Goal: Information Seeking & Learning: Learn about a topic

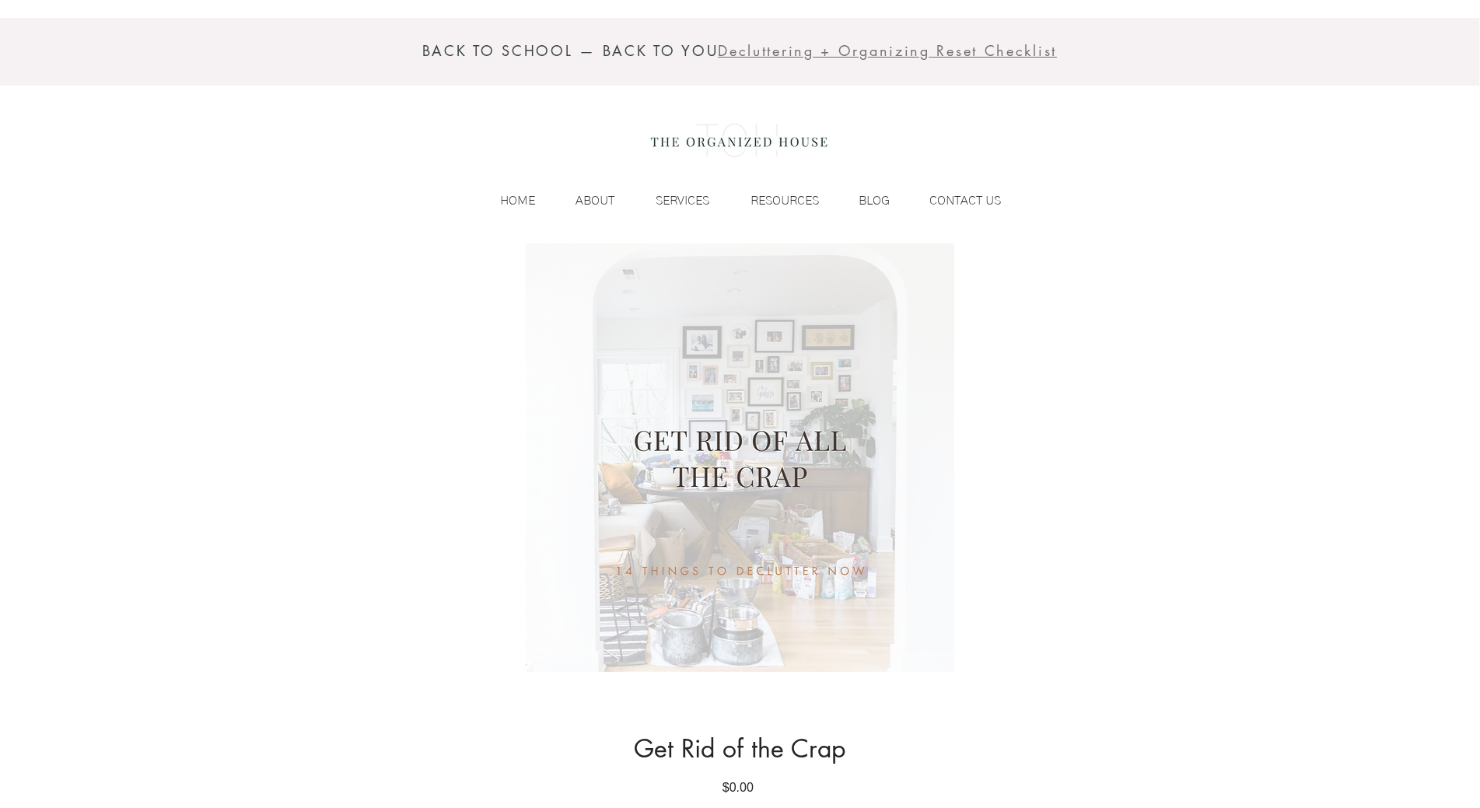
click at [132, 117] on div "BACK TO SCHOOL — BACK TO YOU Decluttering + Organizing Reset Checklist HOME ABO…" at bounding box center [740, 121] width 1480 height 243
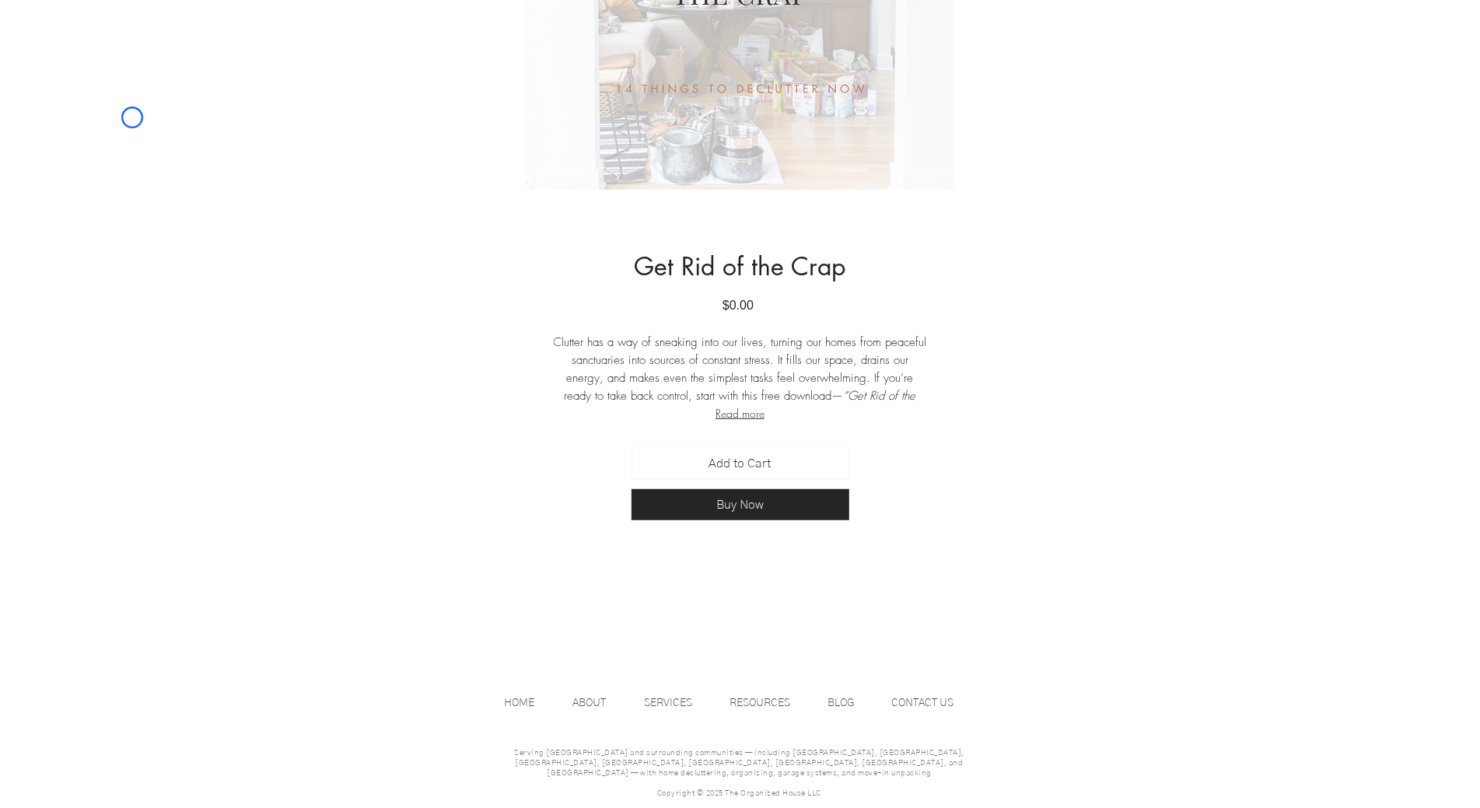
scroll to position [512, 0]
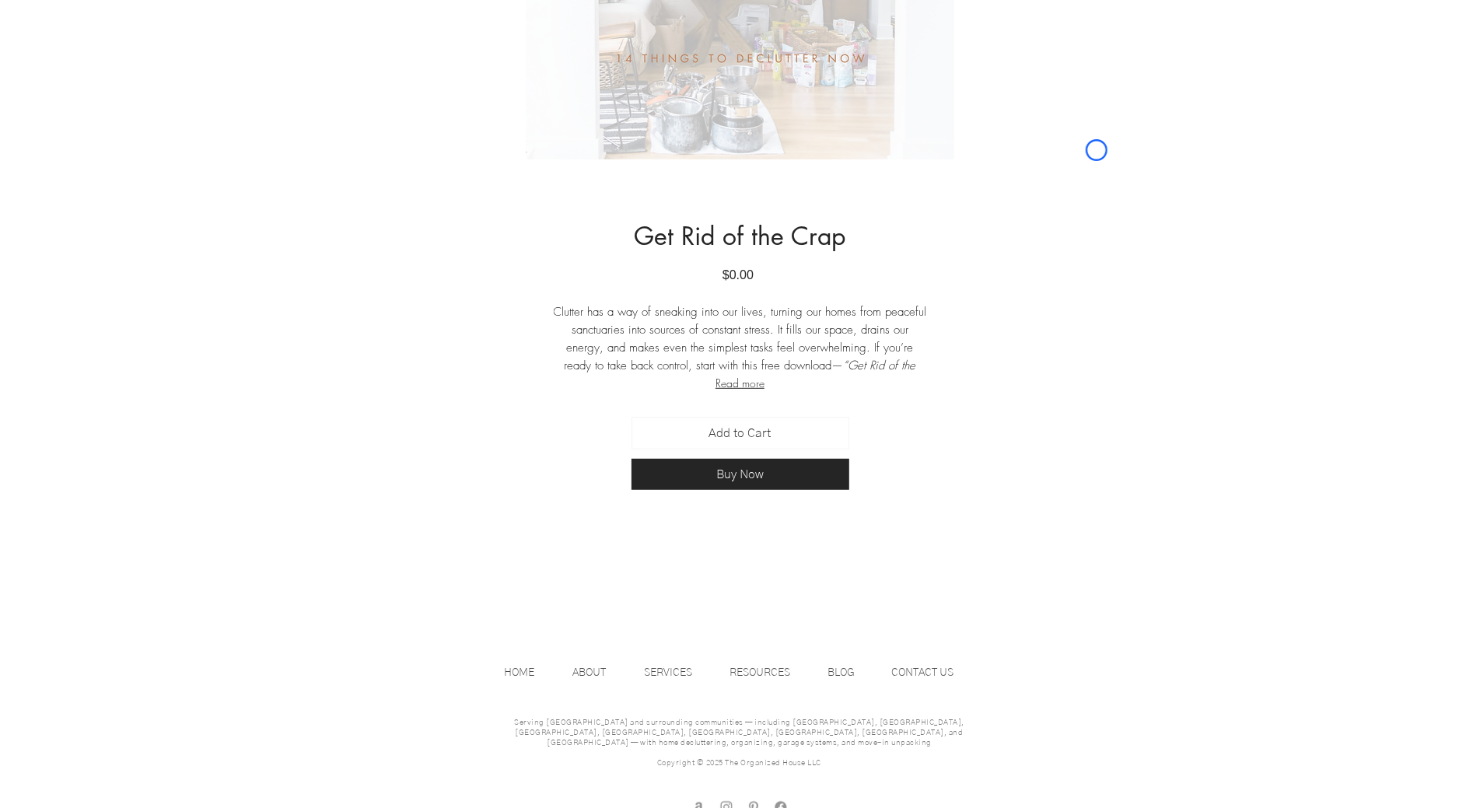
click at [132, 117] on div "main content" at bounding box center [740, 173] width 1480 height 885
click at [151, 100] on div "main content" at bounding box center [740, 173] width 1480 height 885
click at [131, 141] on div "main content" at bounding box center [740, 173] width 1480 height 885
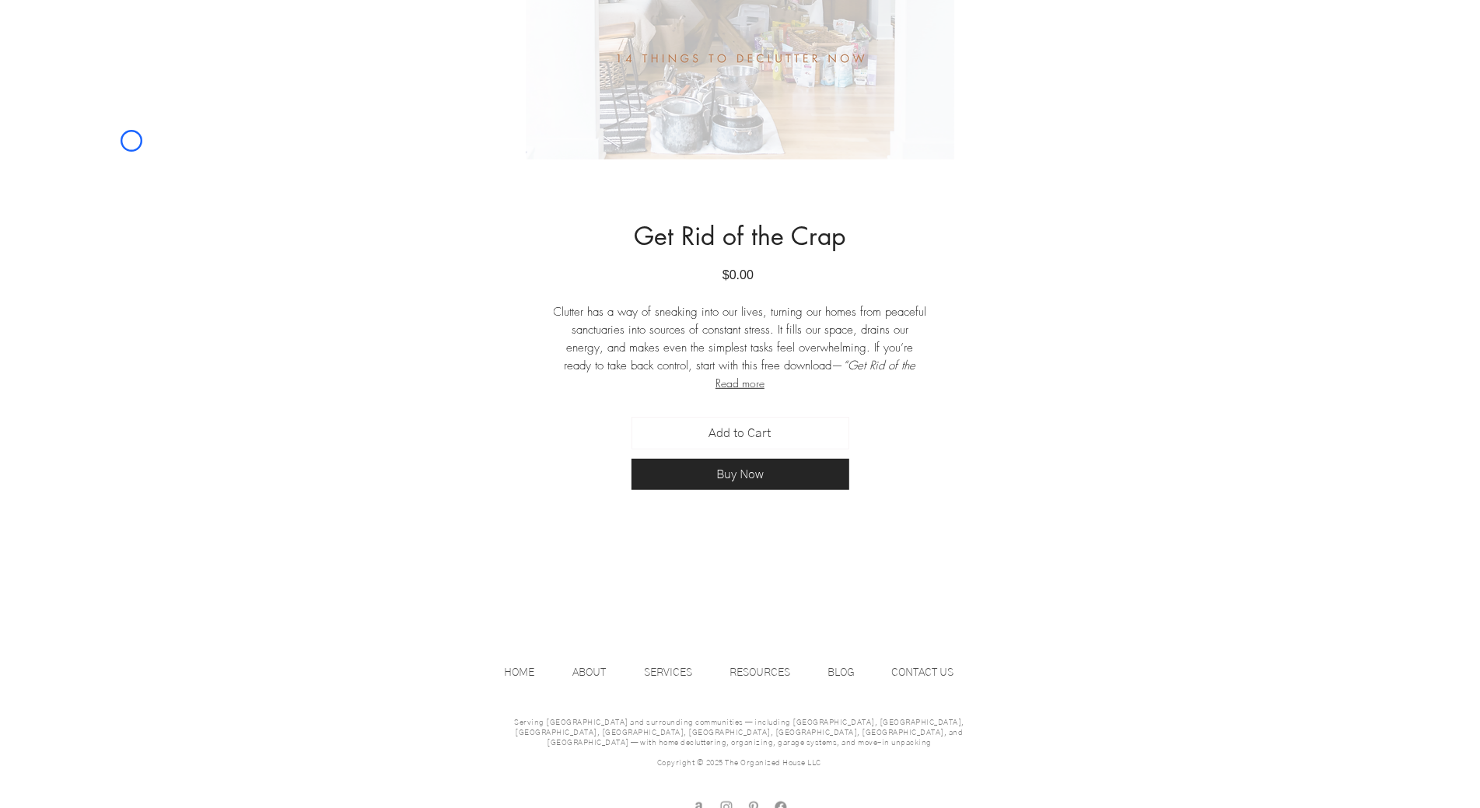
scroll to position [0, 0]
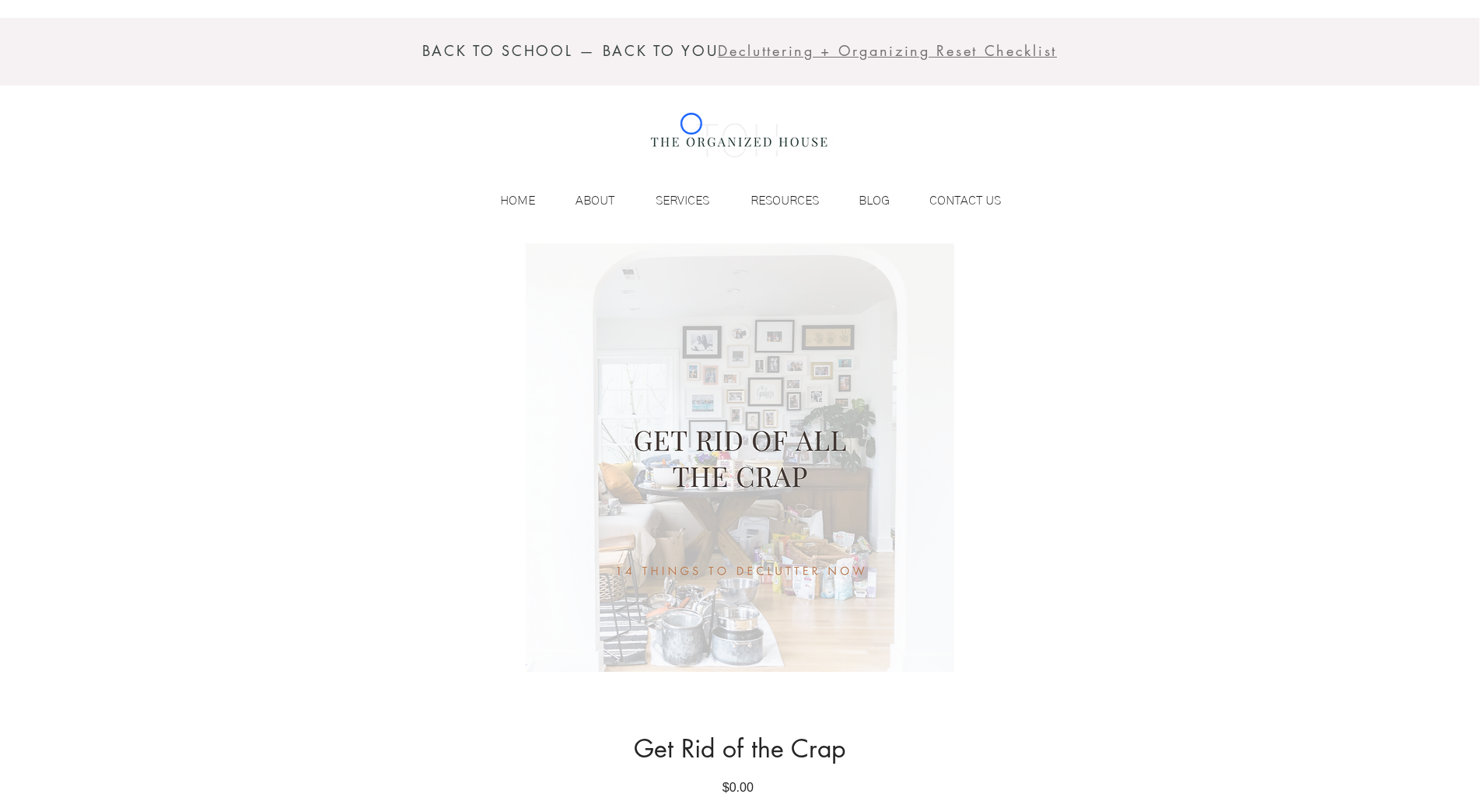
click at [691, 124] on img at bounding box center [739, 141] width 190 height 62
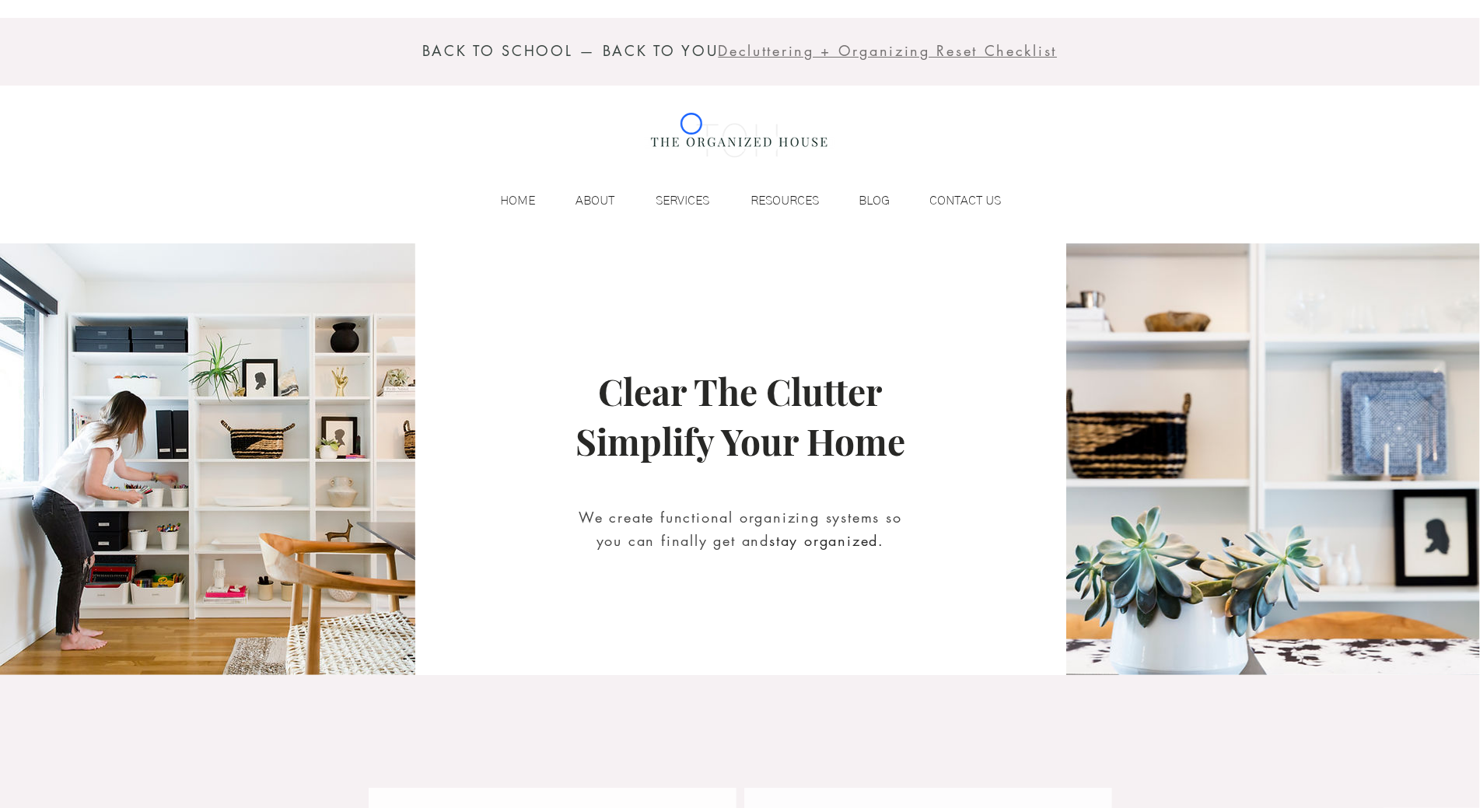
click at [691, 124] on img at bounding box center [739, 141] width 190 height 62
click at [118, 109] on div "BACK TO SCHOOL — BACK TO YOU Decluttering + Organizing Reset Checklist HOME ABO…" at bounding box center [740, 121] width 1480 height 243
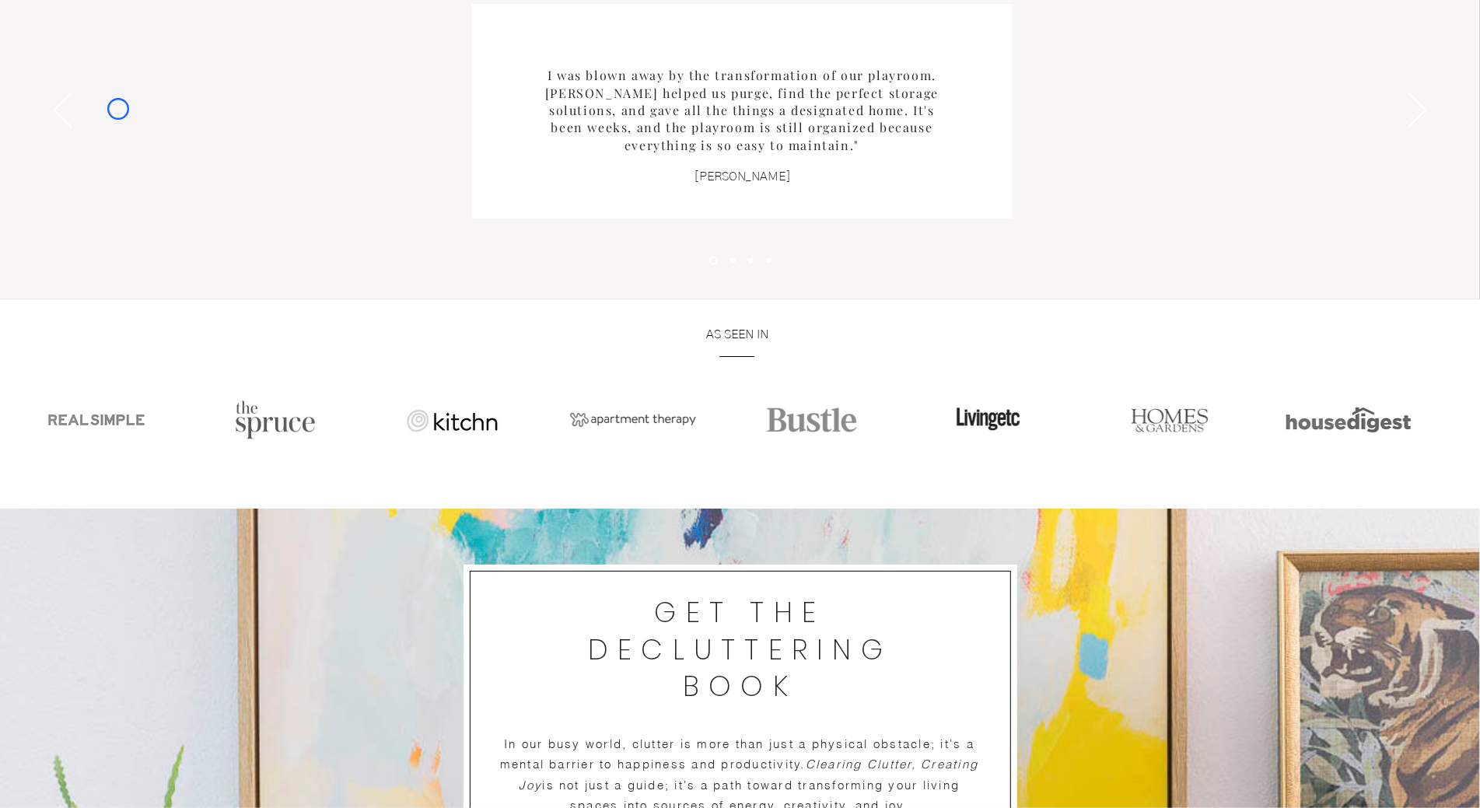
scroll to position [1725, 0]
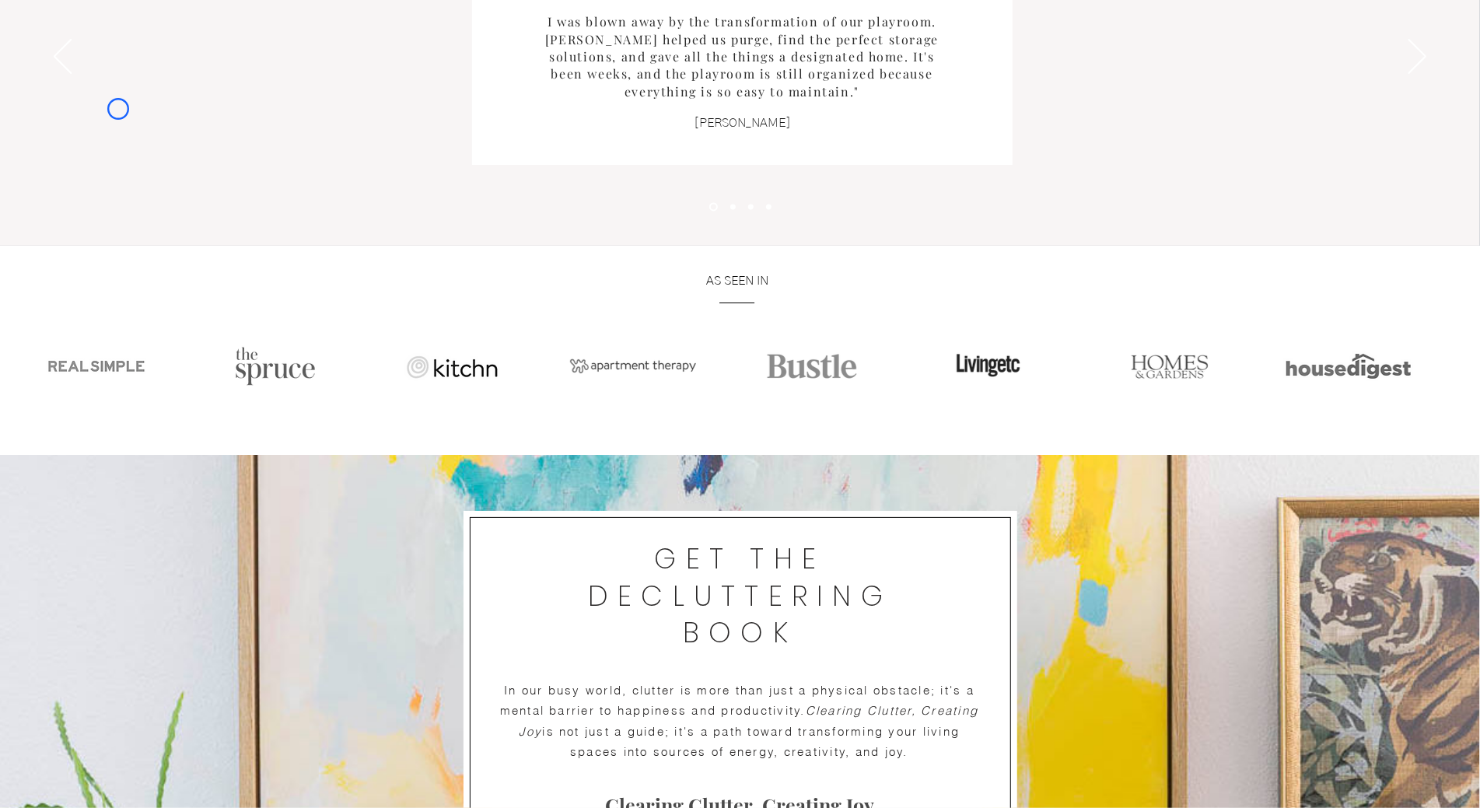
click at [118, 109] on div "Slideshow" at bounding box center [740, 57] width 1480 height 377
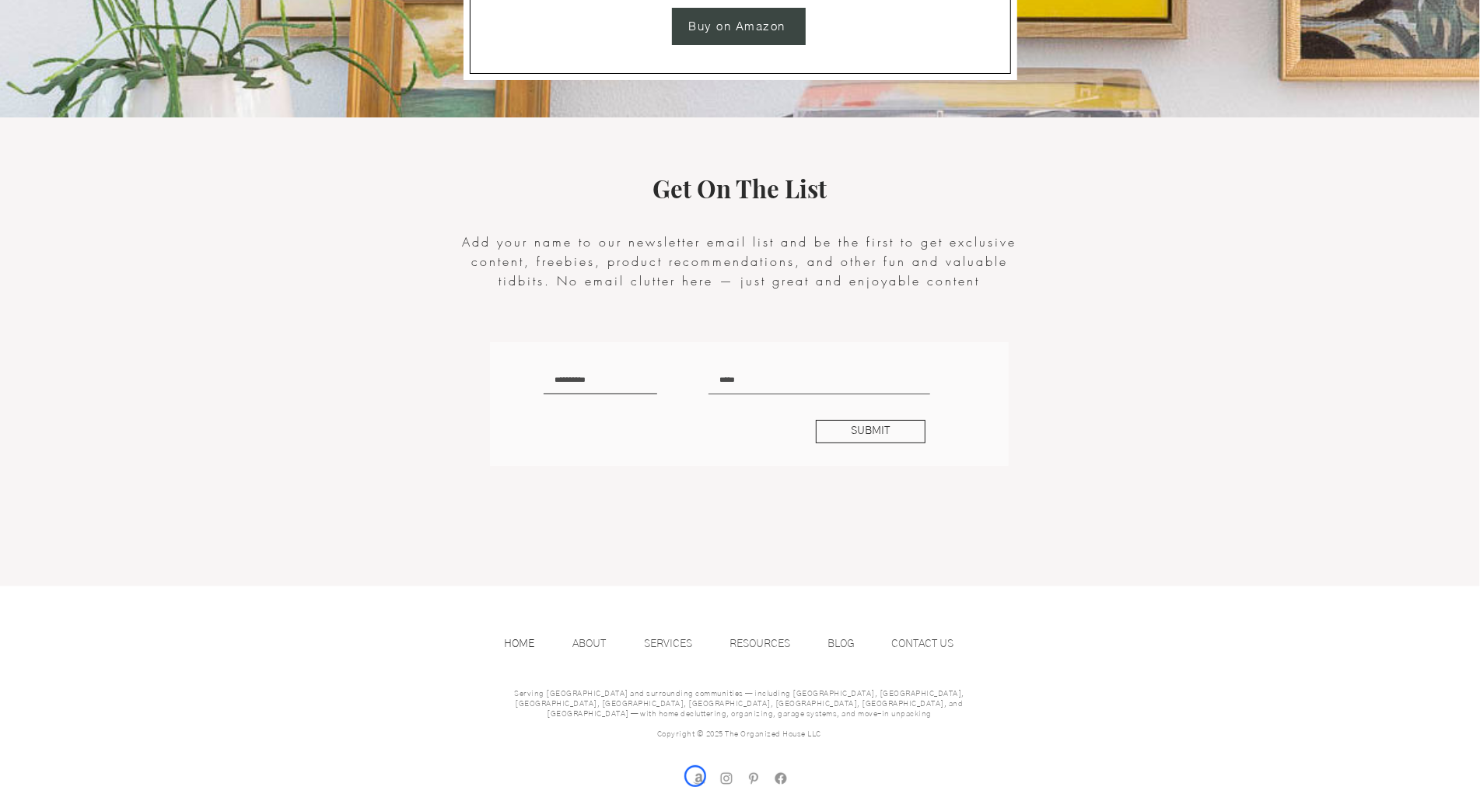
click at [695, 776] on img "amazon store front" at bounding box center [699, 779] width 16 height 16
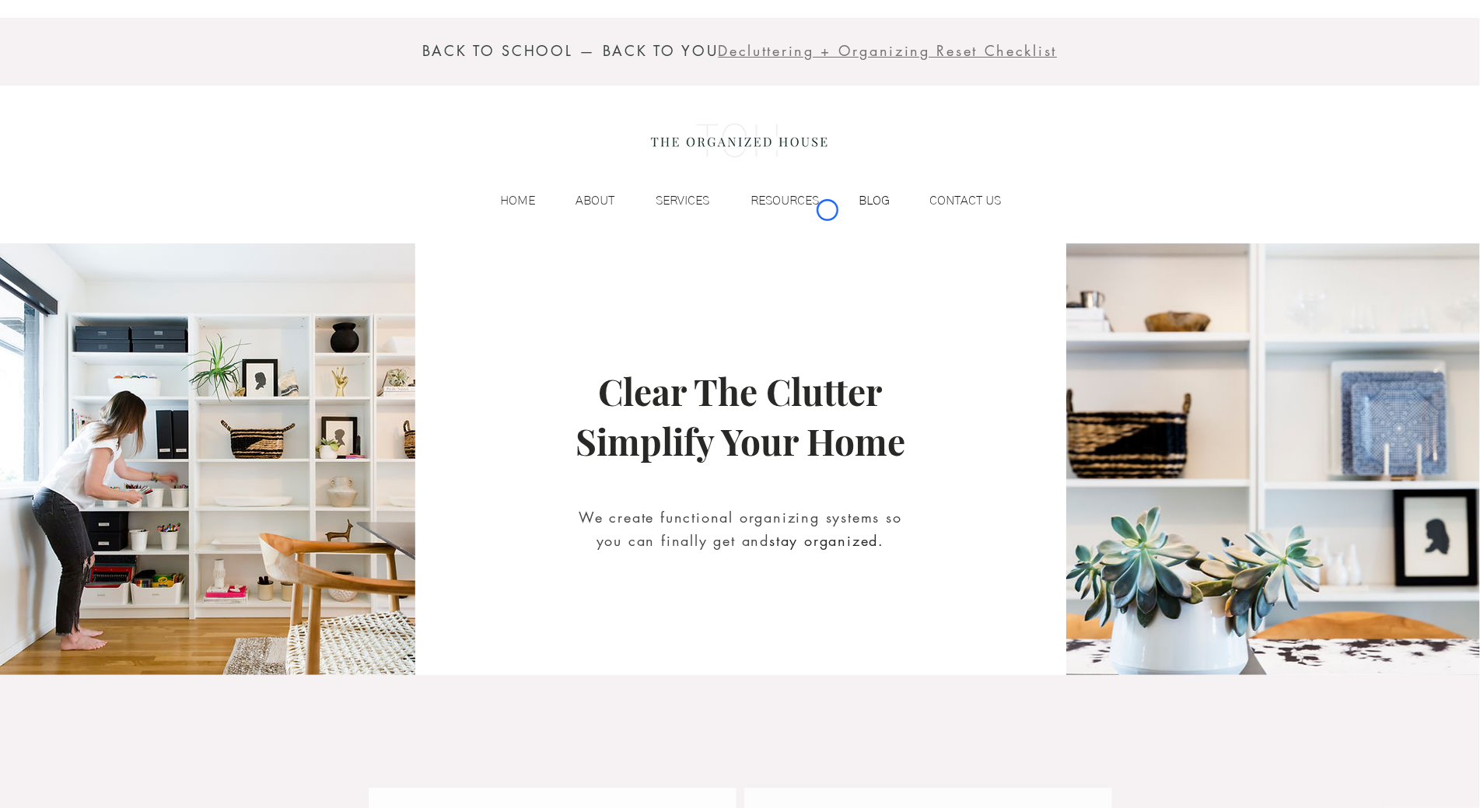
click at [827, 210] on div "BLOG" at bounding box center [862, 200] width 71 height 23
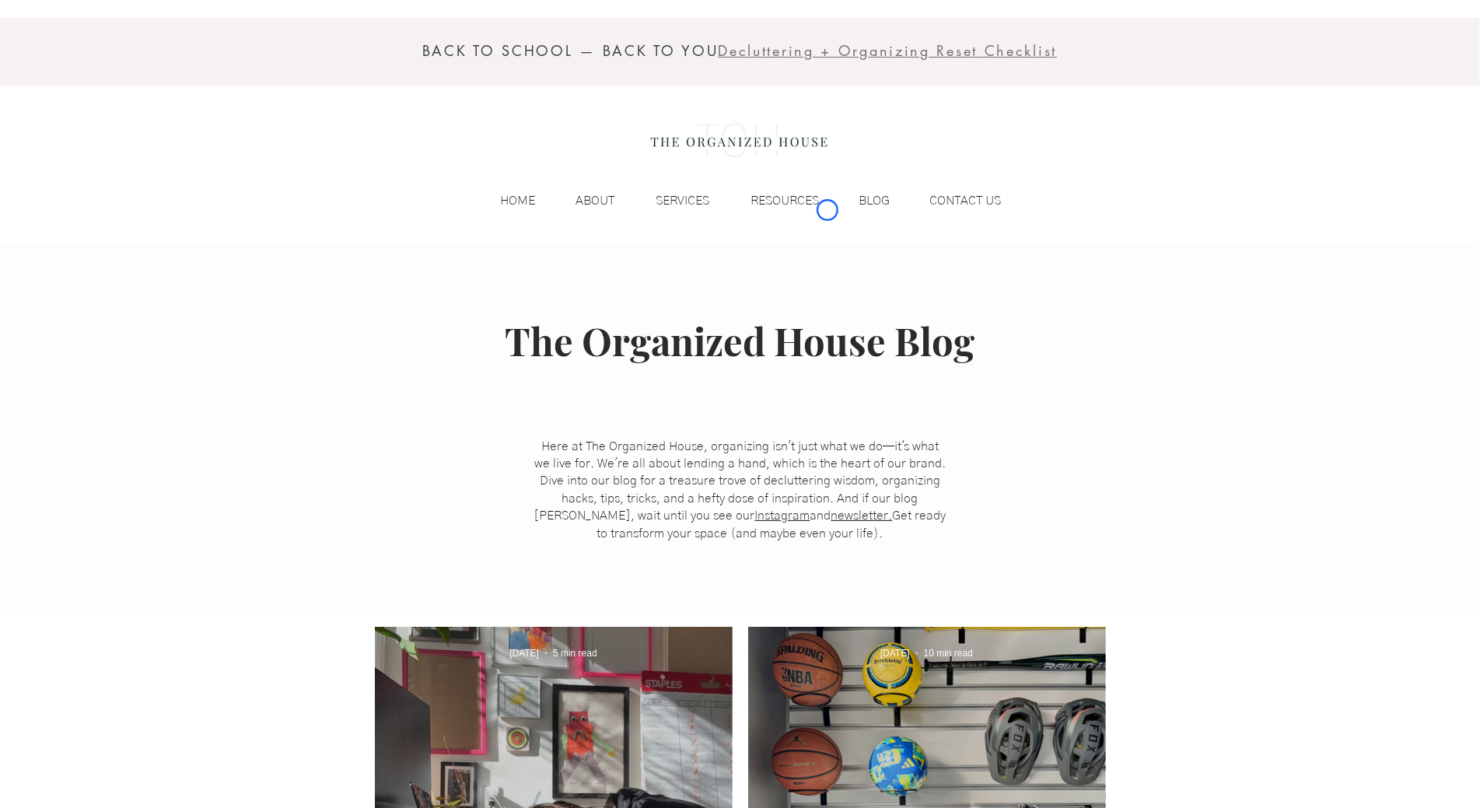
click at [92, 91] on div "BACK TO SCHOOL — BACK TO YOU Decluttering + Organizing Reset Checklist HOME ABO…" at bounding box center [740, 121] width 1480 height 243
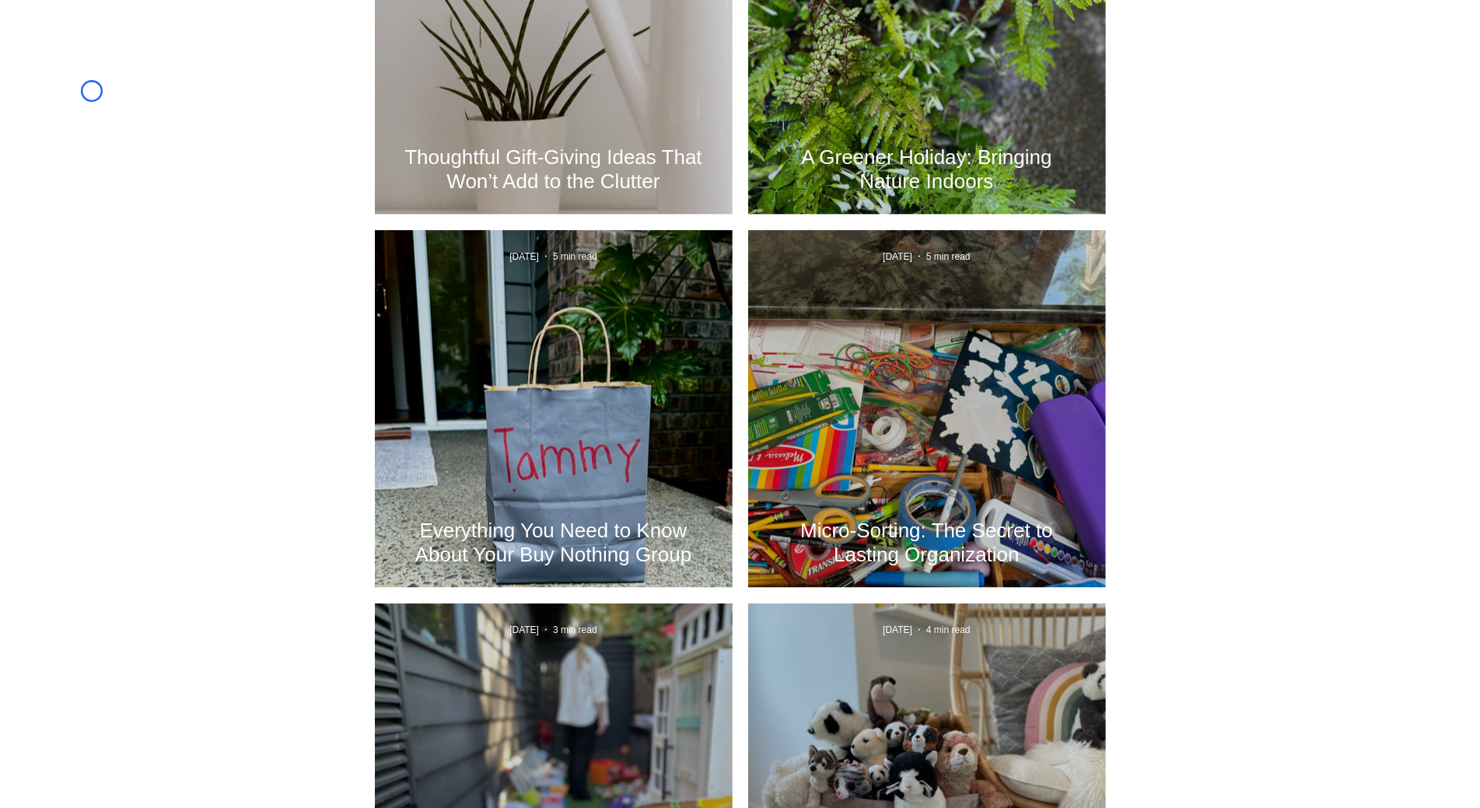
scroll to position [1593, 0]
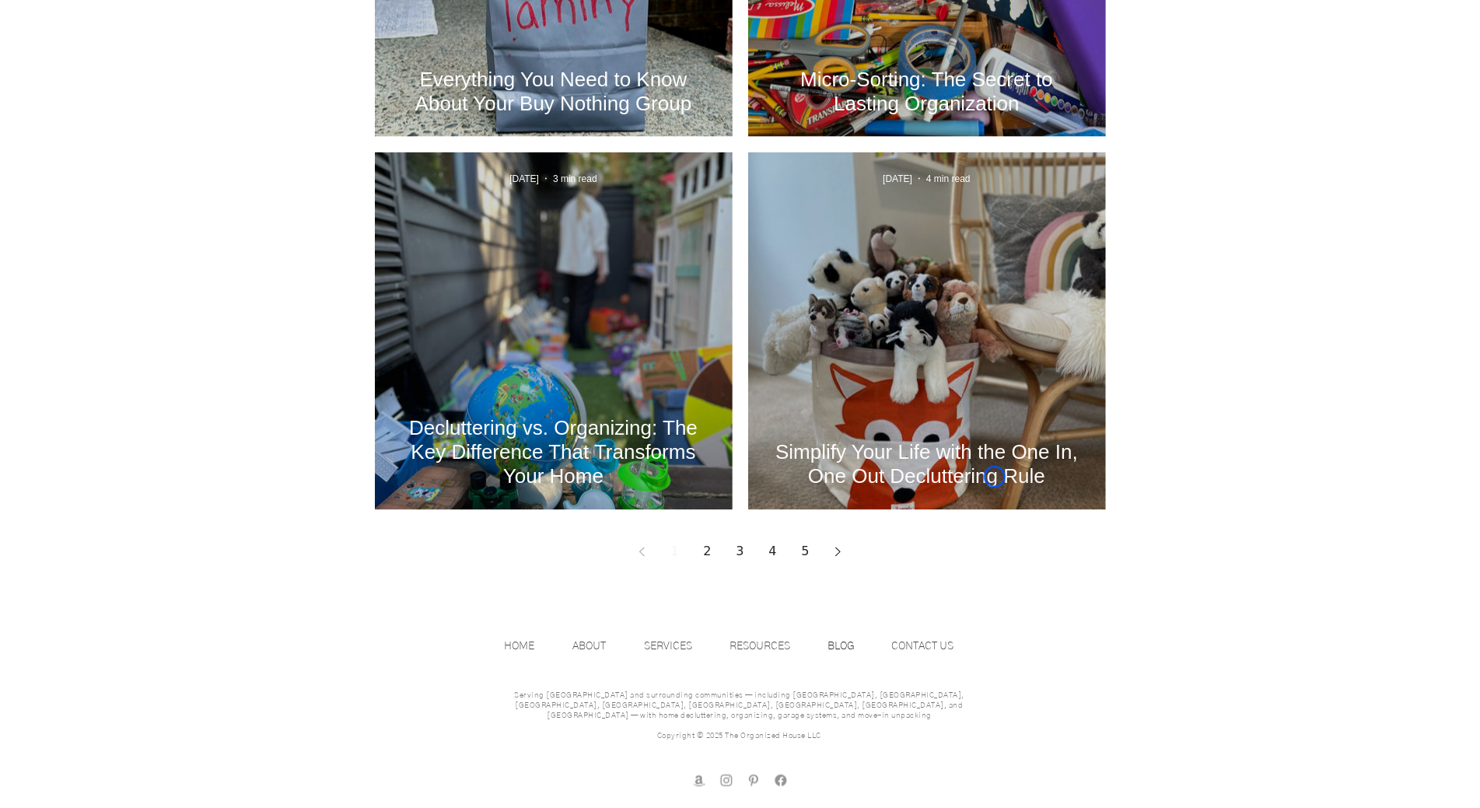
click at [994, 477] on h2 "Simplify Your Life with the One In, One Out Decluttering Rule" at bounding box center [926, 465] width 311 height 48
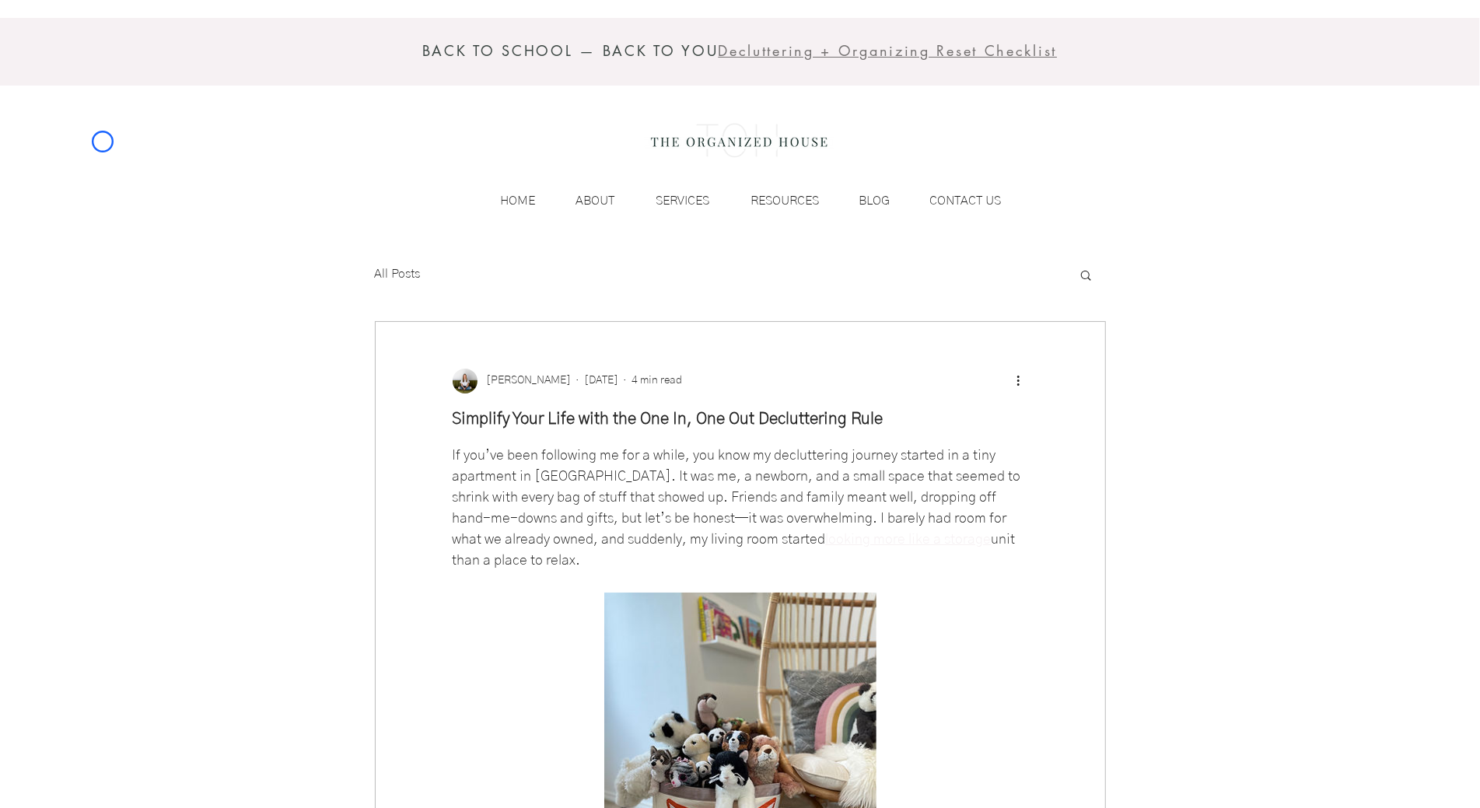
click at [103, 142] on div "BACK TO SCHOOL — BACK TO YOU Decluttering + Organizing Reset Checklist HOME ABO…" at bounding box center [740, 121] width 1480 height 243
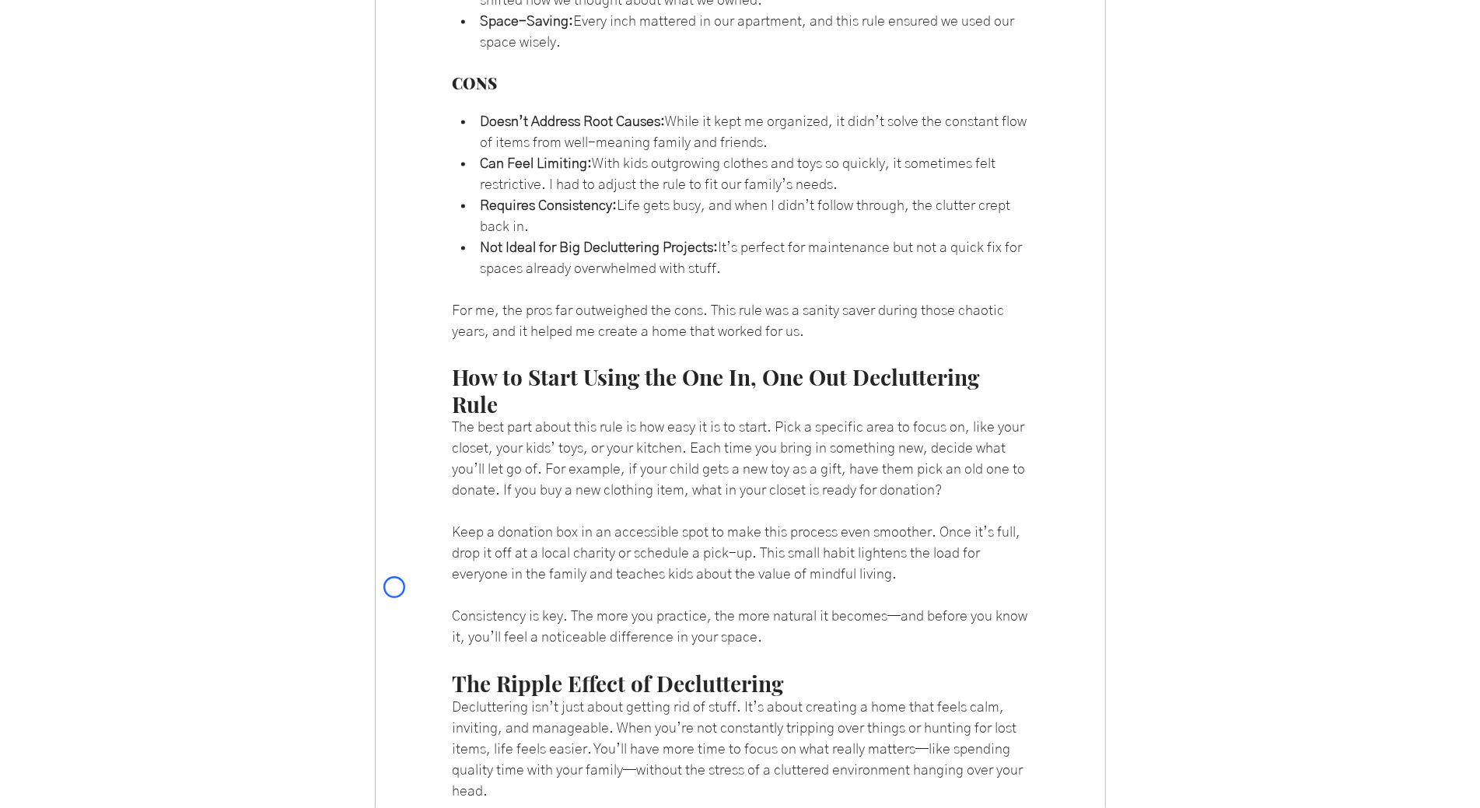
scroll to position [1939, 0]
